Goal: Task Accomplishment & Management: Use online tool/utility

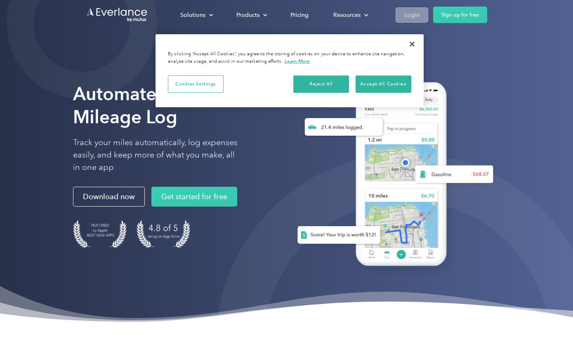
click at [414, 17] on div "Login" at bounding box center [411, 15] width 15 height 10
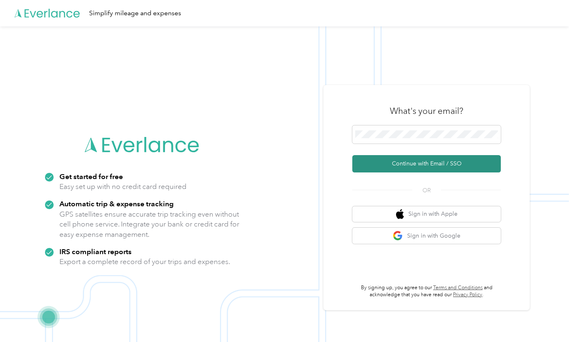
click at [443, 172] on button "Continue with Email / SSO" at bounding box center [426, 163] width 148 height 17
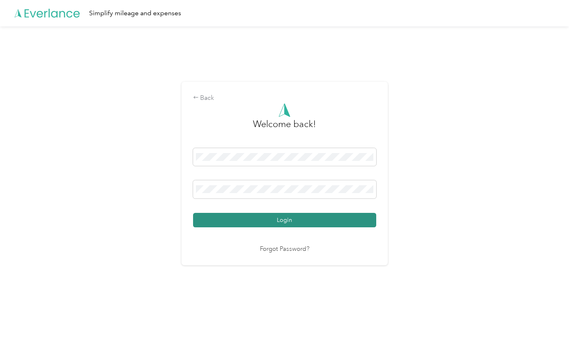
click at [292, 227] on button "Login" at bounding box center [284, 220] width 183 height 14
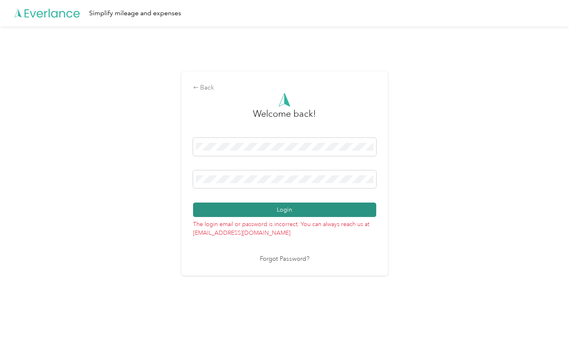
click at [289, 217] on button "Login" at bounding box center [284, 209] width 183 height 14
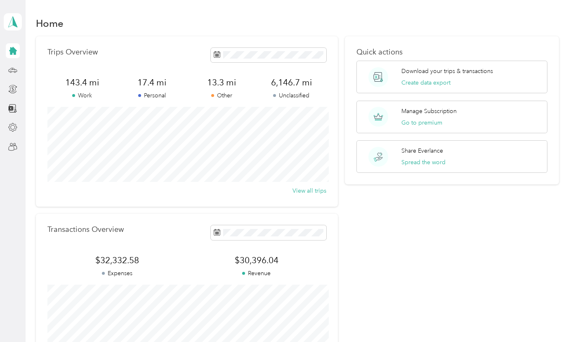
click at [520, 225] on div "Quick actions Download your trips & transactions Create data export Manage Subs…" at bounding box center [452, 201] width 214 height 331
click at [13, 23] on polygon at bounding box center [15, 21] width 5 height 11
click at [6, 203] on aside "Ronald Copelan Personal dashboard" at bounding box center [13, 171] width 26 height 342
click at [442, 260] on div "Quick actions Download your trips & transactions Create data export Manage Subs…" at bounding box center [452, 201] width 214 height 331
click at [438, 76] on div "Download your trips & transactions Create data export" at bounding box center [447, 77] width 92 height 20
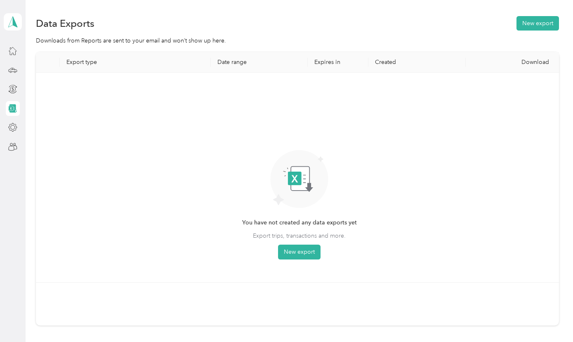
click at [499, 195] on div "You have not created any data exports yet Export trips, transactions and more. …" at bounding box center [299, 177] width 514 height 196
click at [297, 259] on button "New export" at bounding box center [299, 252] width 42 height 15
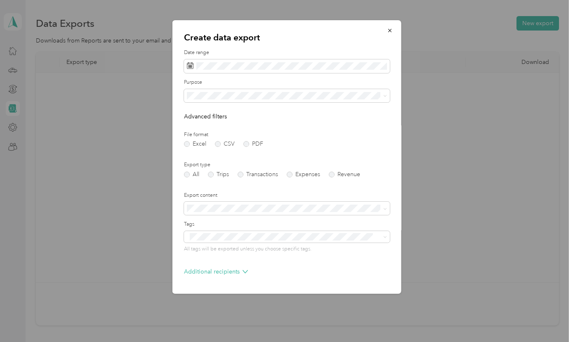
click at [430, 117] on div "Create data export Date range Purpose Advanced filters File format Excel CSV PD…" at bounding box center [401, 158] width 229 height 276
click at [396, 30] on button "button" at bounding box center [389, 30] width 17 height 14
